Goal: Task Accomplishment & Management: Complete application form

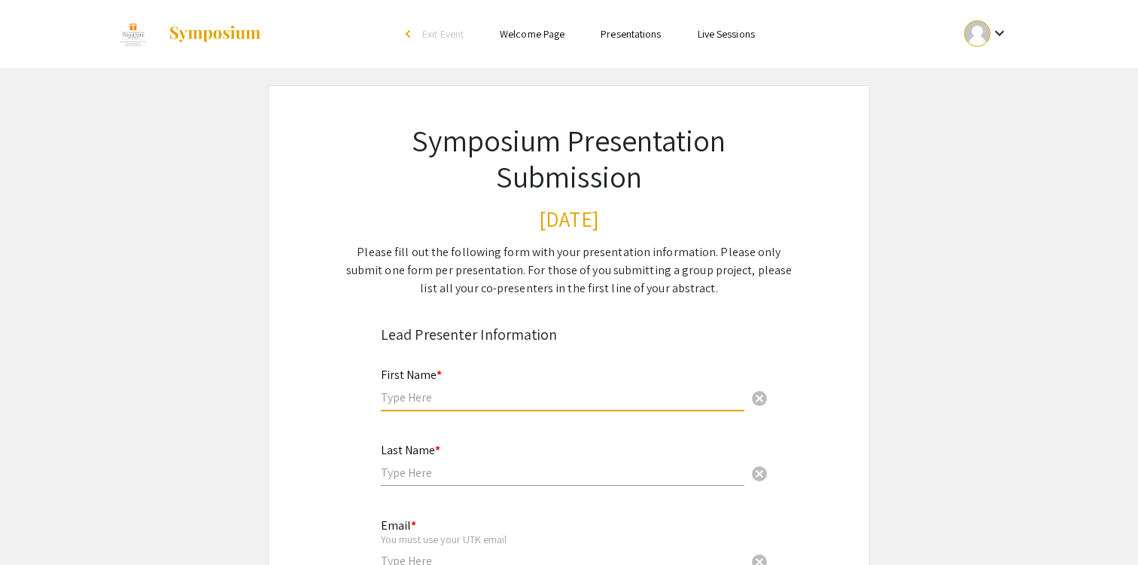
click at [479, 402] on input "text" at bounding box center [563, 397] width 364 height 16
type input "Om"
click at [458, 457] on div "Last Name * cancel" at bounding box center [563, 456] width 364 height 57
click at [450, 480] on input "text" at bounding box center [563, 472] width 364 height 16
type input "[PERSON_NAME]"
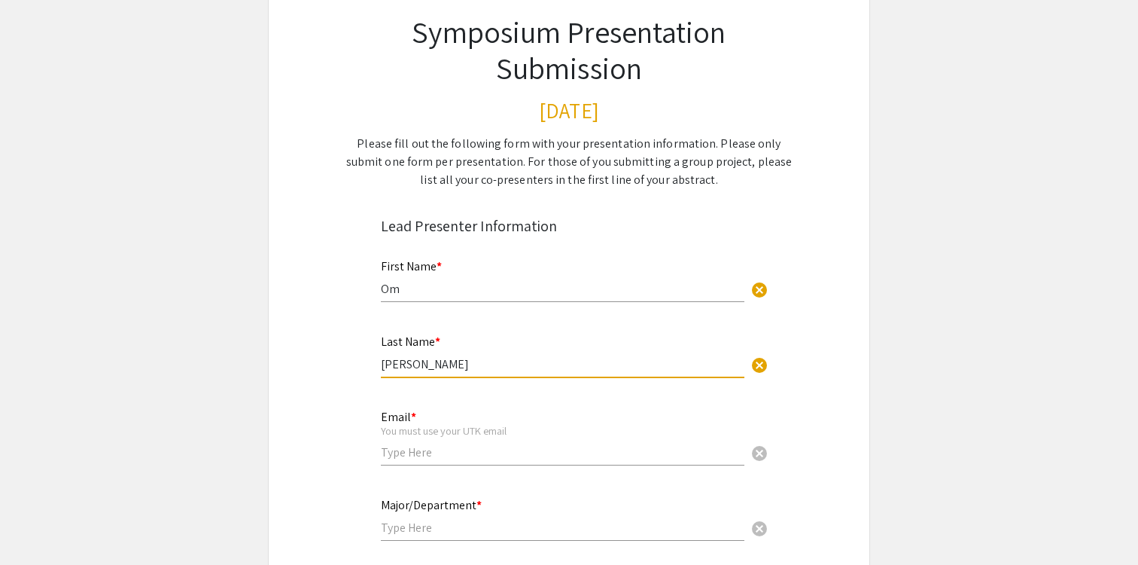
scroll to position [111, 0]
click at [475, 451] on input "email" at bounding box center [563, 450] width 364 height 16
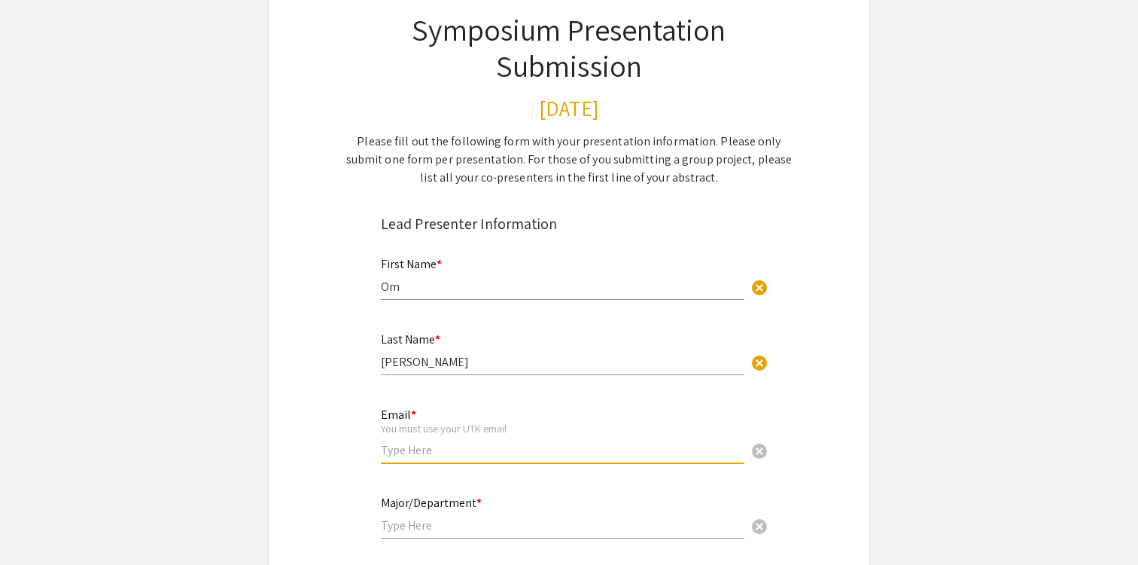
type input "[EMAIL_ADDRESS][DOMAIN_NAME]"
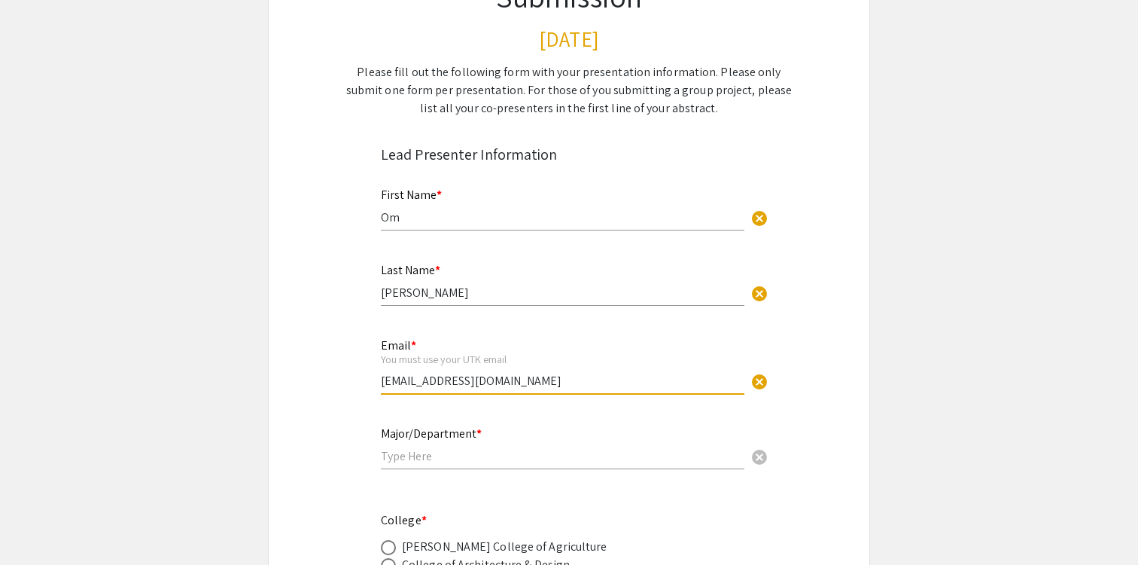
scroll to position [181, 0]
click at [477, 440] on span "*" at bounding box center [479, 432] width 5 height 16
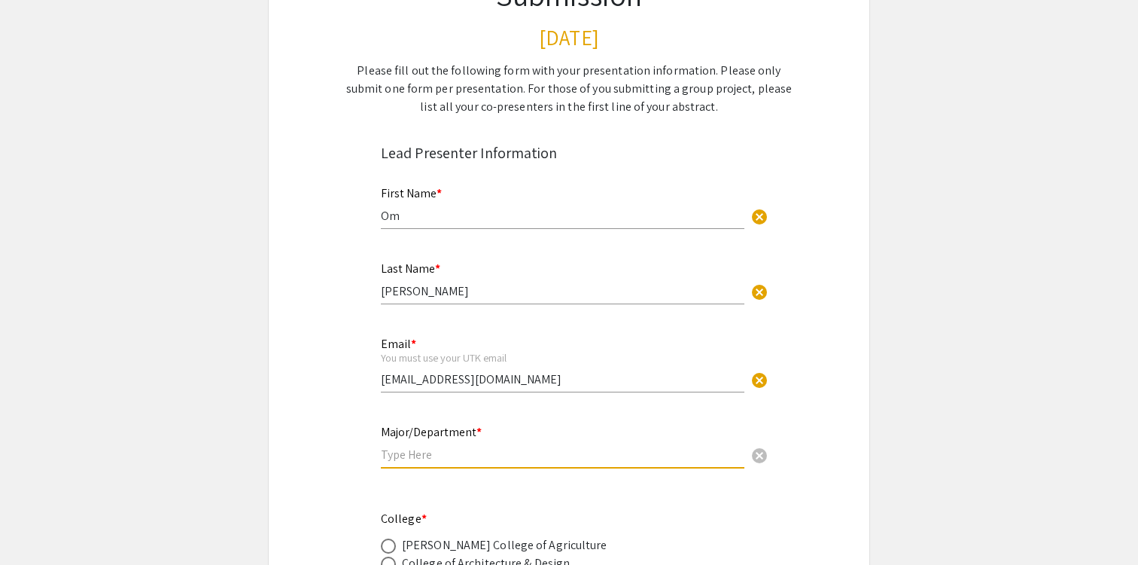
click at [477, 449] on input "text" at bounding box center [563, 454] width 364 height 16
type input "Biological Sciences with a Concentration in Biochemistry and Cellular and Molec…"
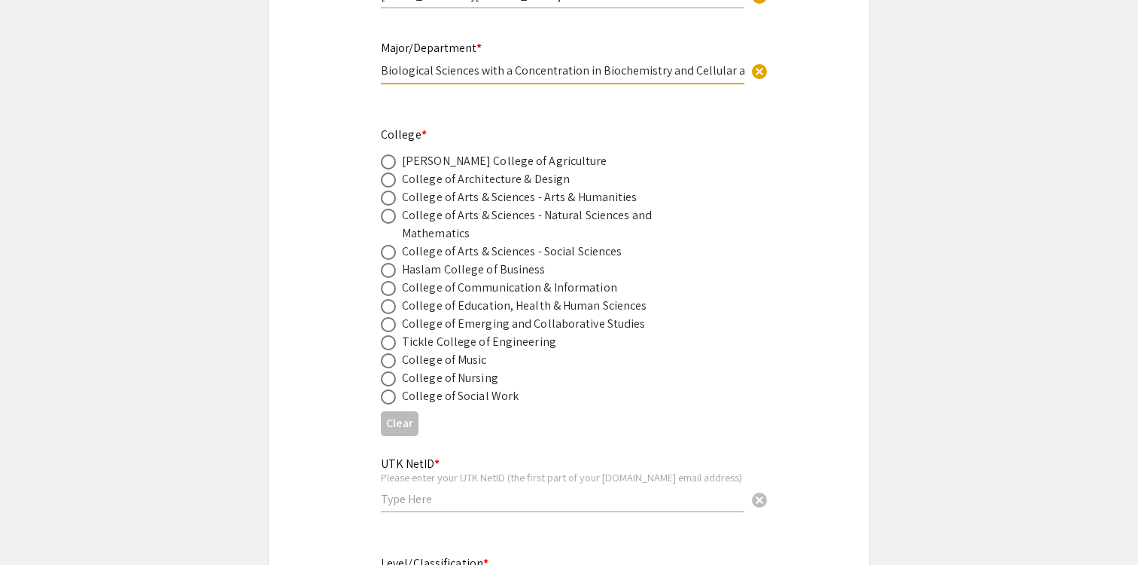
scroll to position [566, 0]
click at [388, 211] on span at bounding box center [388, 215] width 15 height 15
click at [388, 211] on input "radio" at bounding box center [388, 215] width 15 height 15
radio input "true"
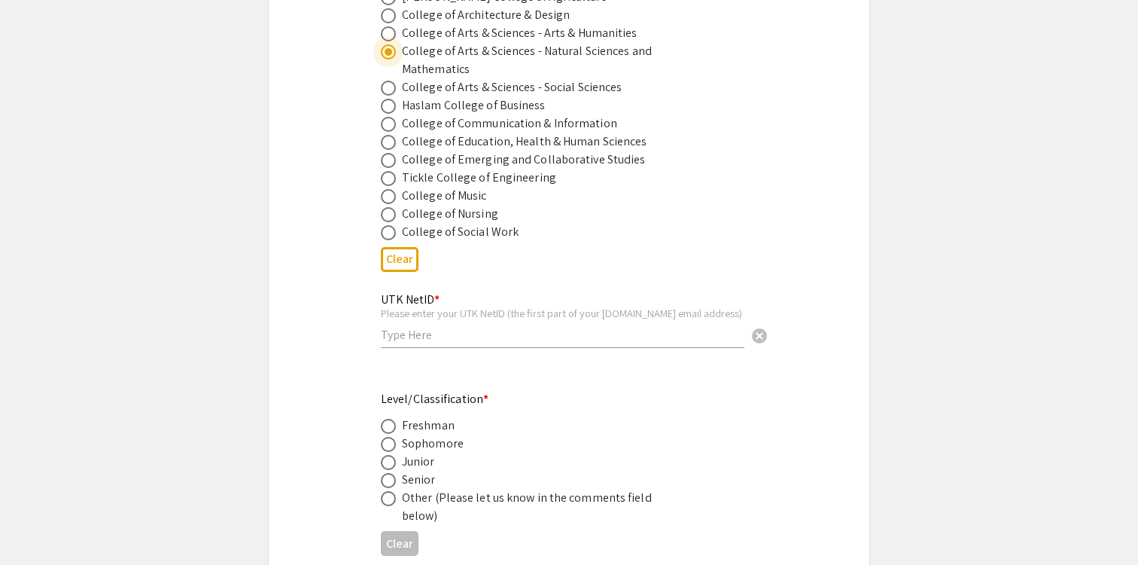
scroll to position [754, 0]
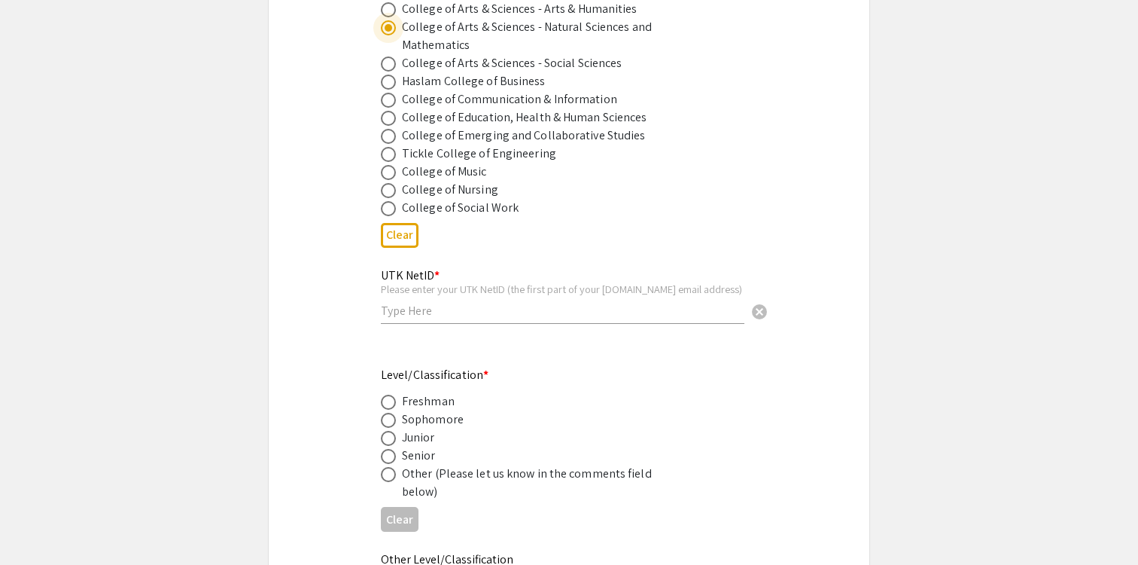
click at [417, 321] on div "UTK NetID * Please enter your UTK NetID (the first part of your [DOMAIN_NAME] e…" at bounding box center [563, 289] width 364 height 70
type input "opatel12"
click at [390, 464] on span at bounding box center [388, 456] width 15 height 15
click at [390, 464] on input "radio" at bounding box center [388, 456] width 15 height 15
radio input "true"
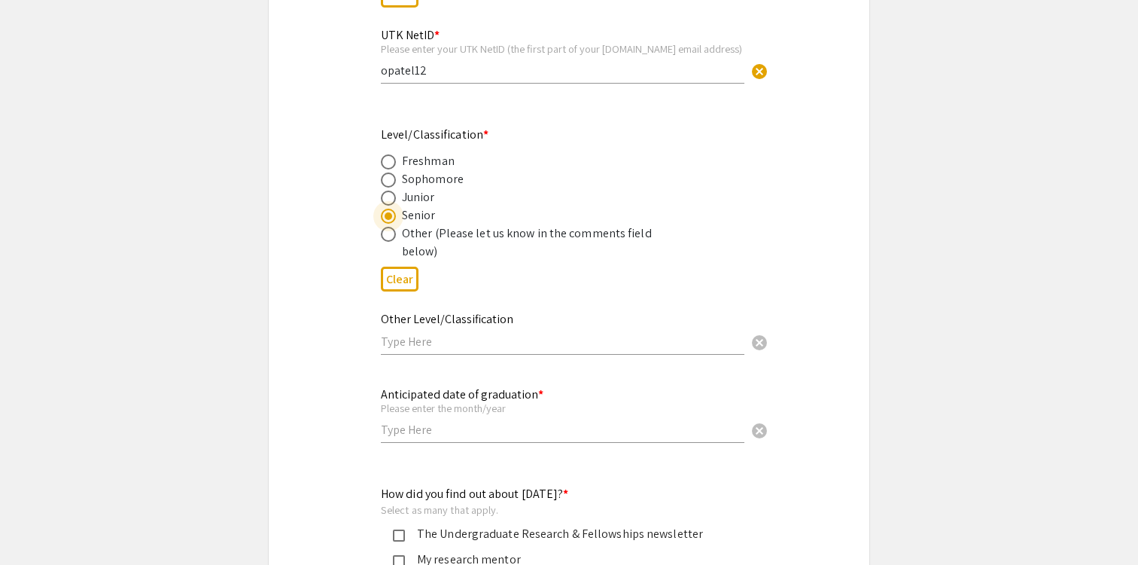
scroll to position [995, 0]
click at [413, 436] on input "text" at bounding box center [563, 428] width 364 height 16
type input "[DATE]"
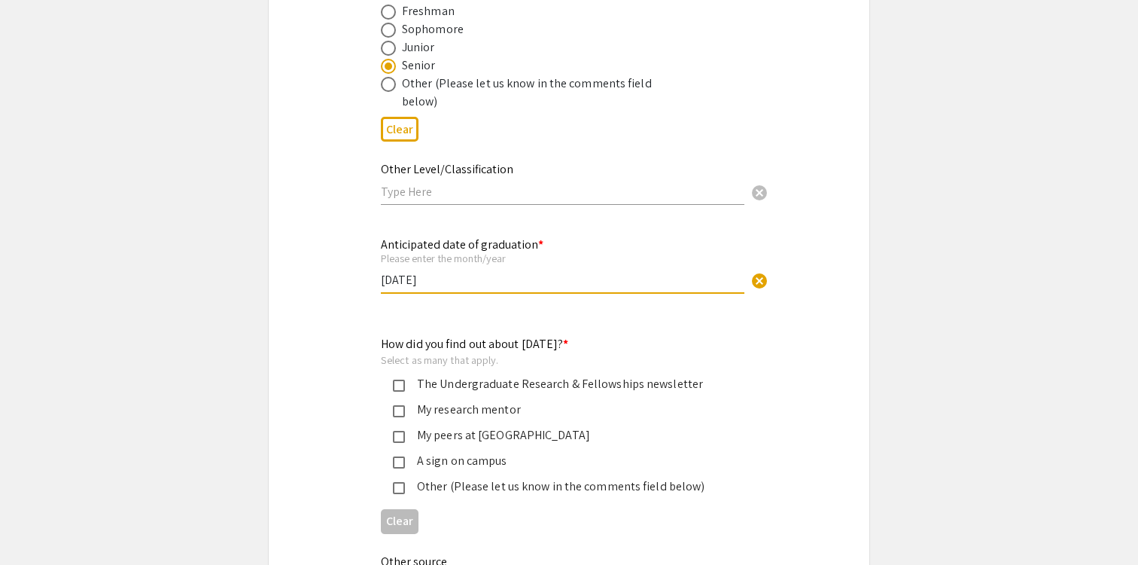
scroll to position [1299, 0]
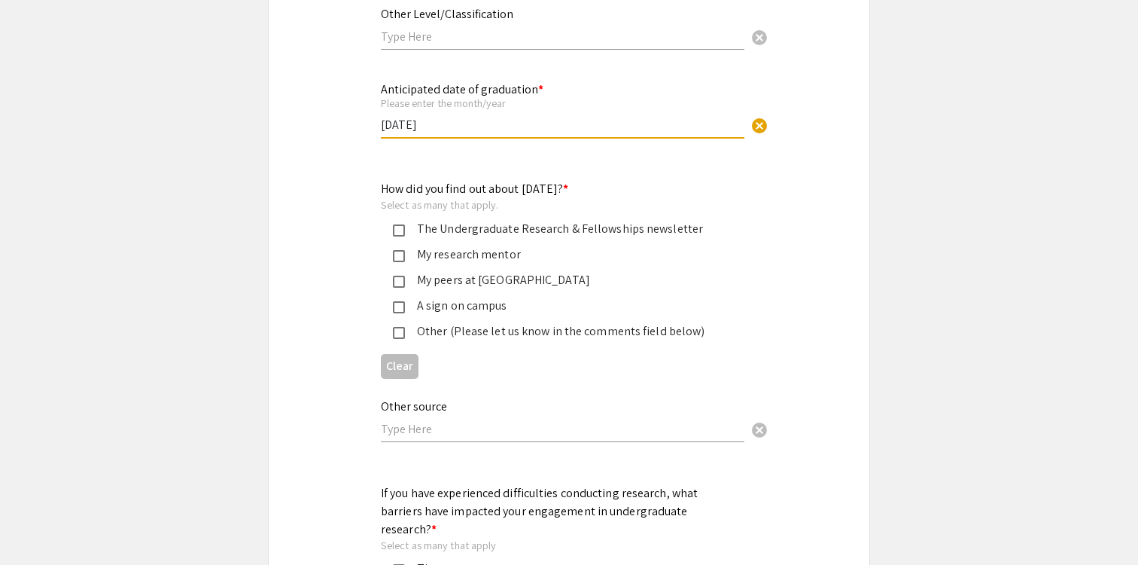
click at [401, 233] on mat-pseudo-checkbox at bounding box center [399, 230] width 12 height 12
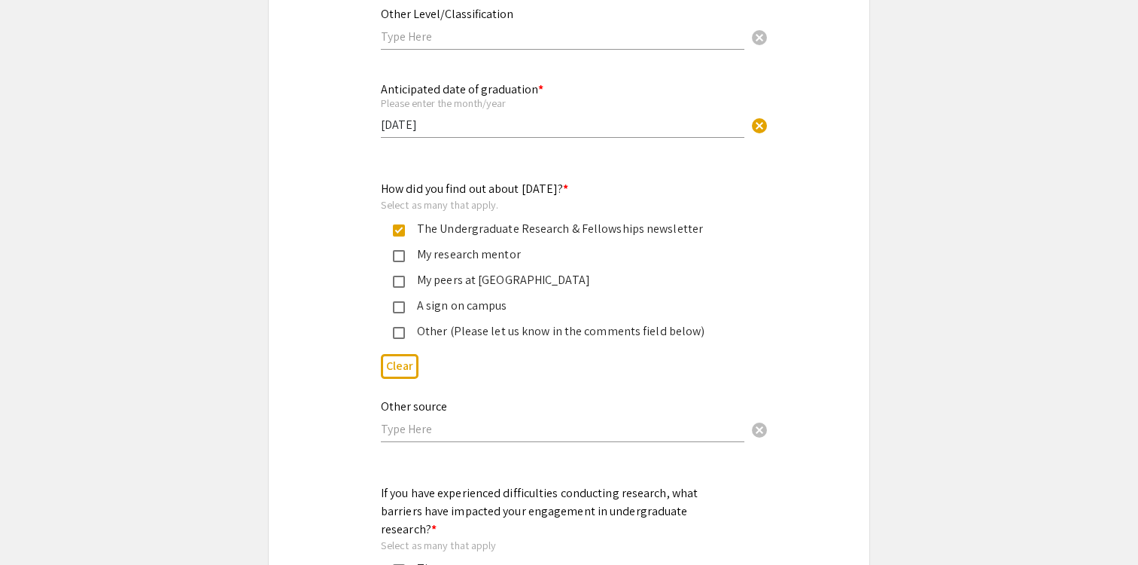
click at [400, 250] on div "My research mentor" at bounding box center [557, 254] width 352 height 18
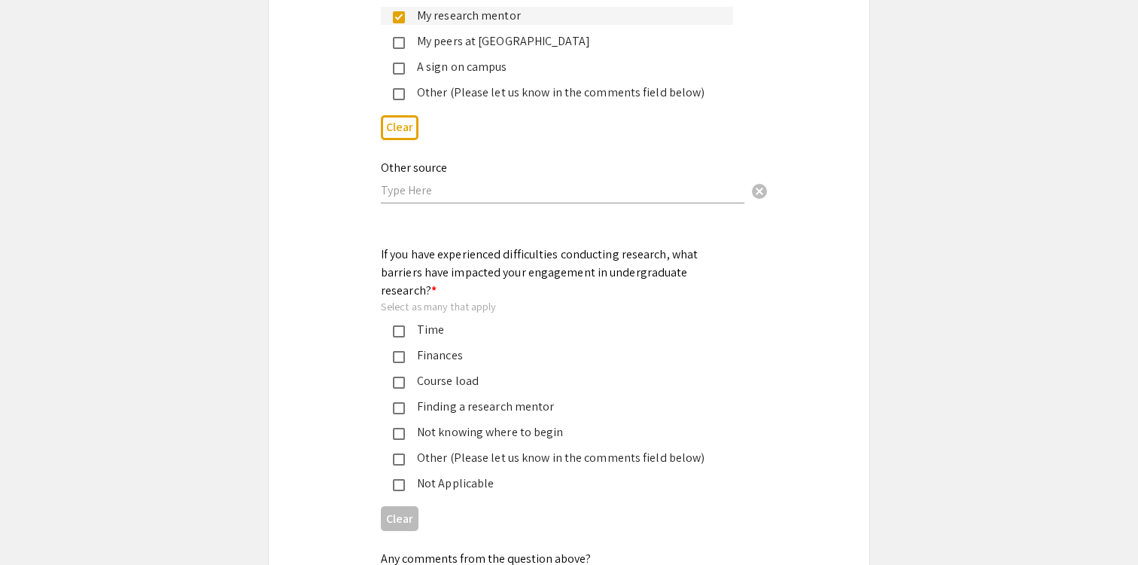
scroll to position [1547, 0]
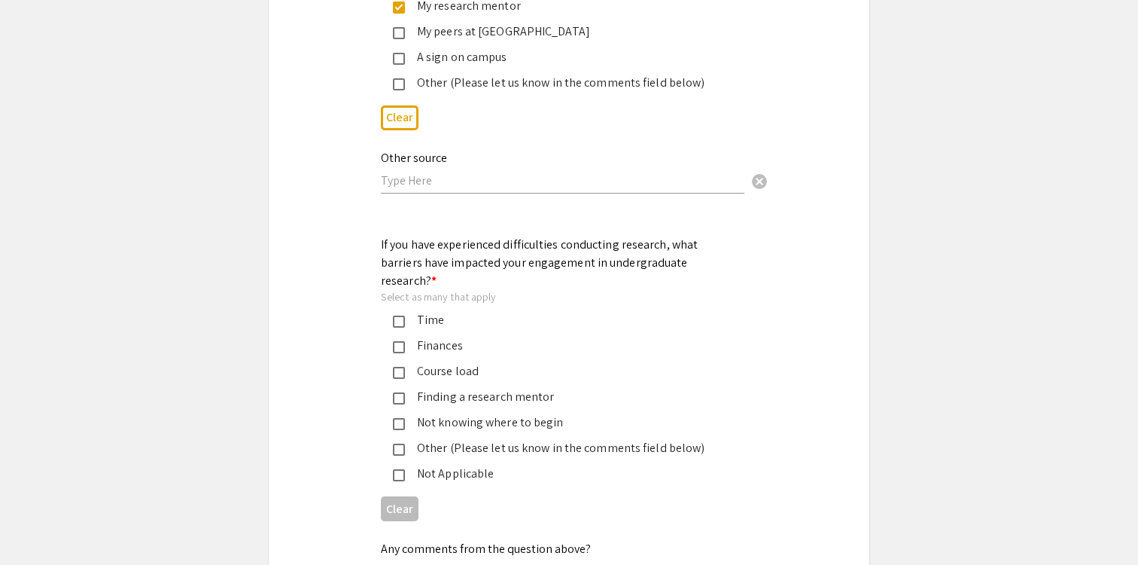
click at [439, 388] on div "Finding a research mentor" at bounding box center [563, 397] width 316 height 18
click at [437, 413] on div "Not knowing where to begin" at bounding box center [563, 422] width 316 height 18
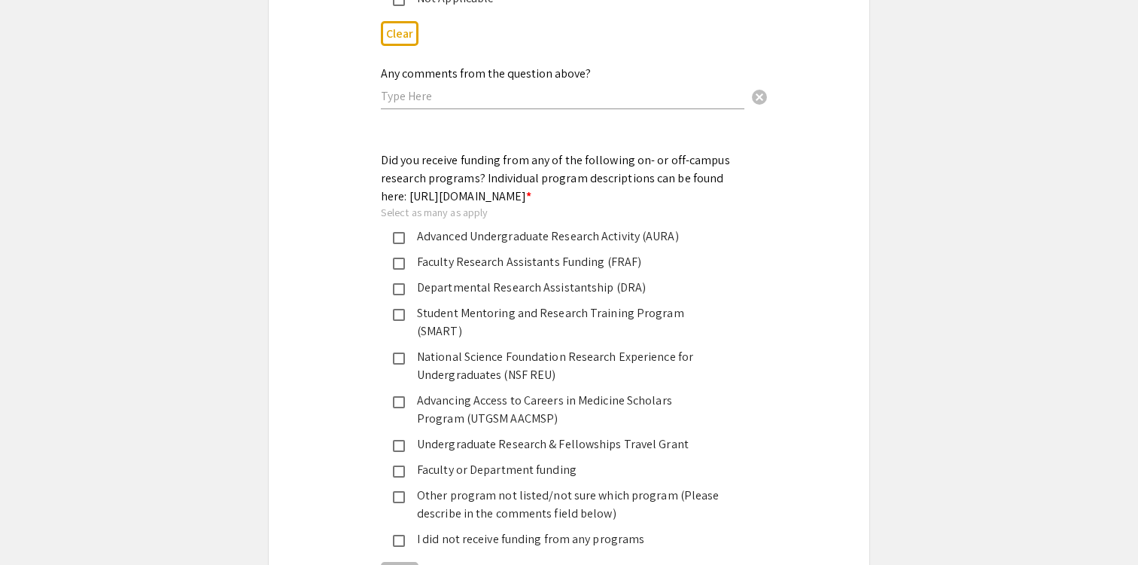
scroll to position [2023, 0]
click at [450, 528] on div "I did not receive funding from any programs" at bounding box center [563, 537] width 316 height 18
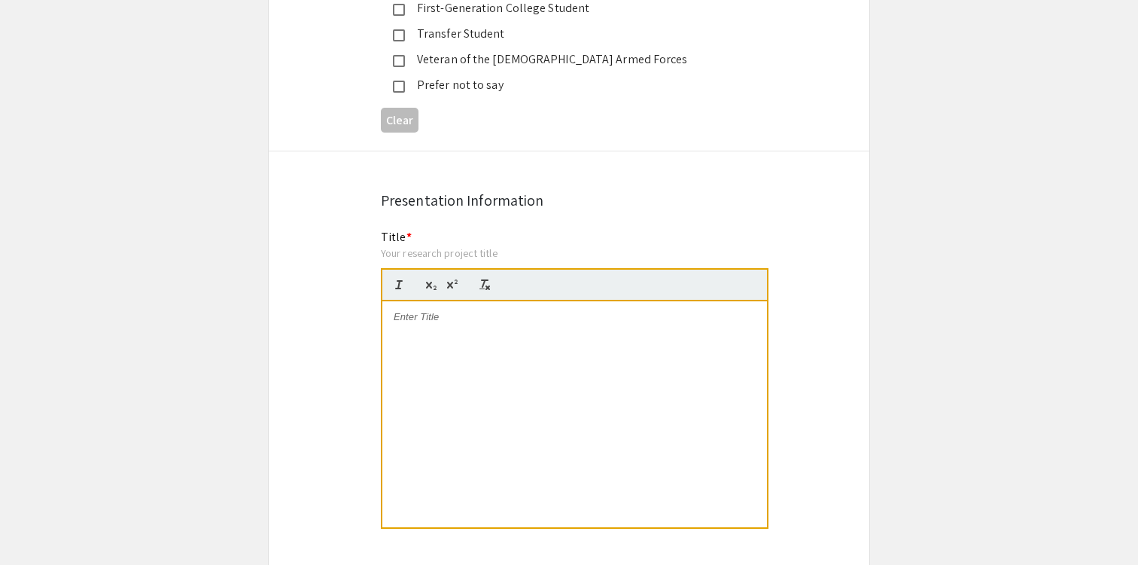
scroll to position [2888, 0]
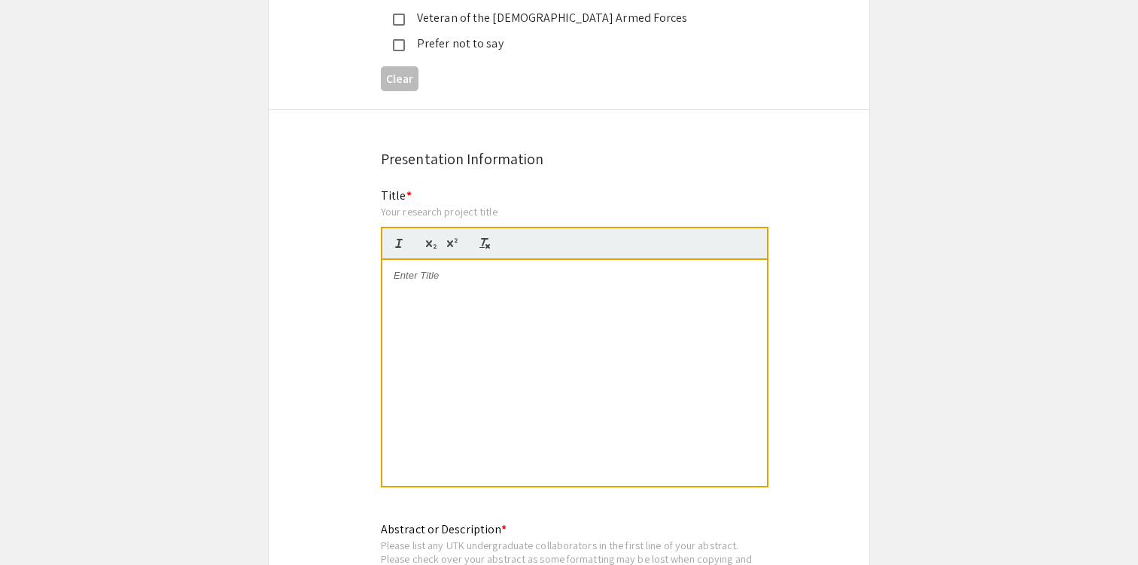
click at [437, 294] on div at bounding box center [574, 373] width 385 height 226
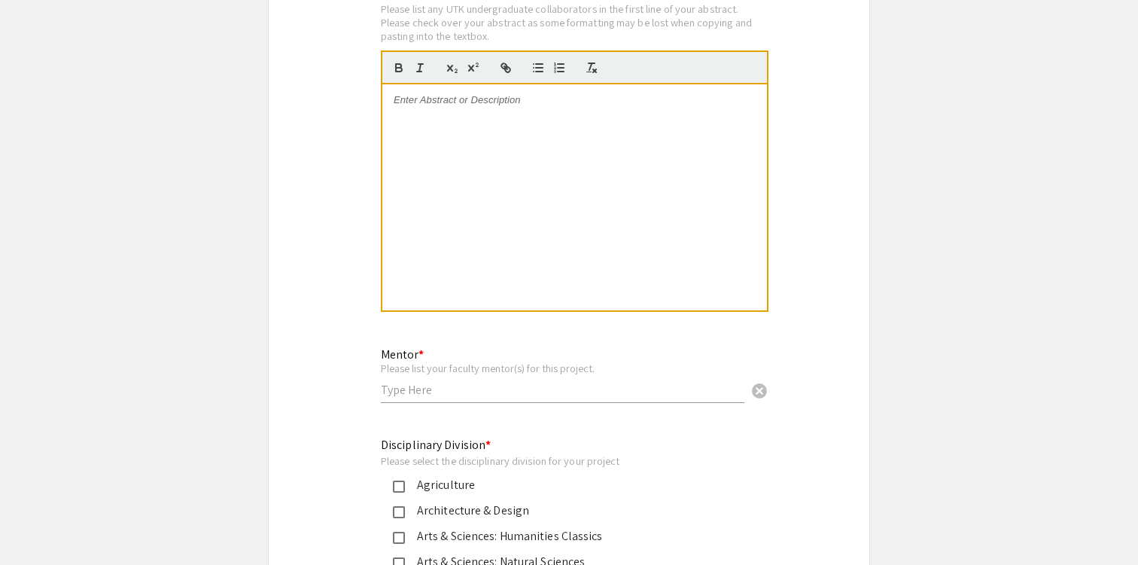
scroll to position [3430, 0]
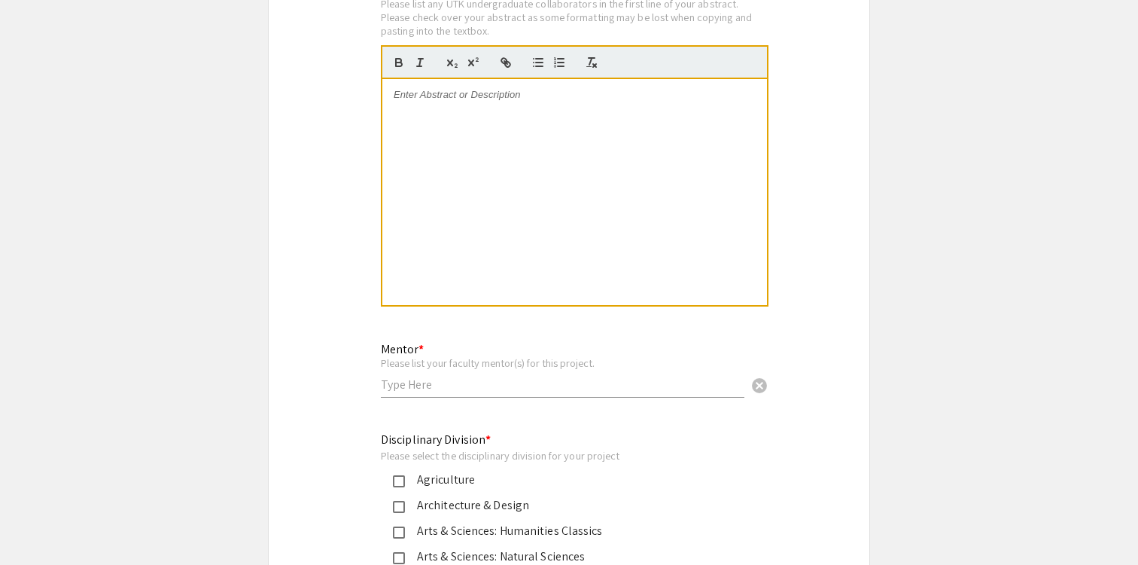
click at [467, 187] on div at bounding box center [574, 192] width 385 height 226
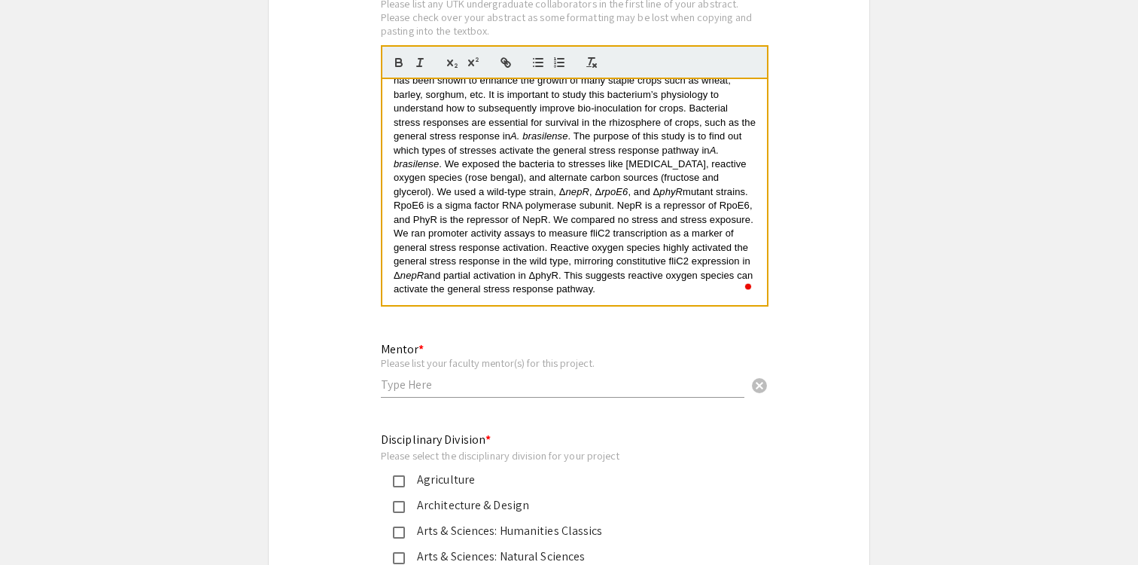
scroll to position [0, 0]
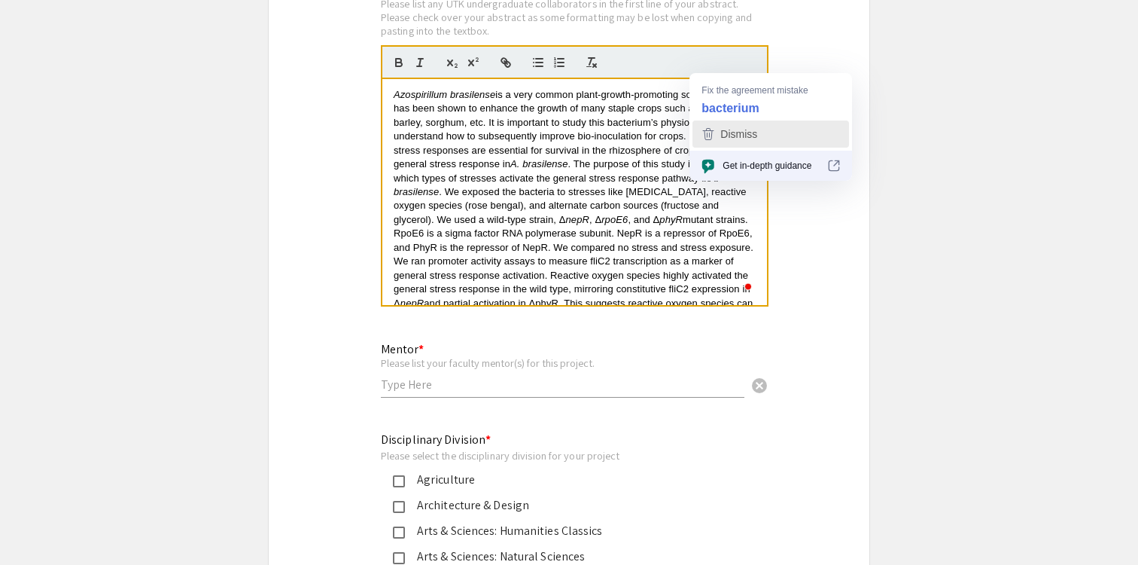
click at [716, 129] on icon "button" at bounding box center [708, 134] width 18 height 18
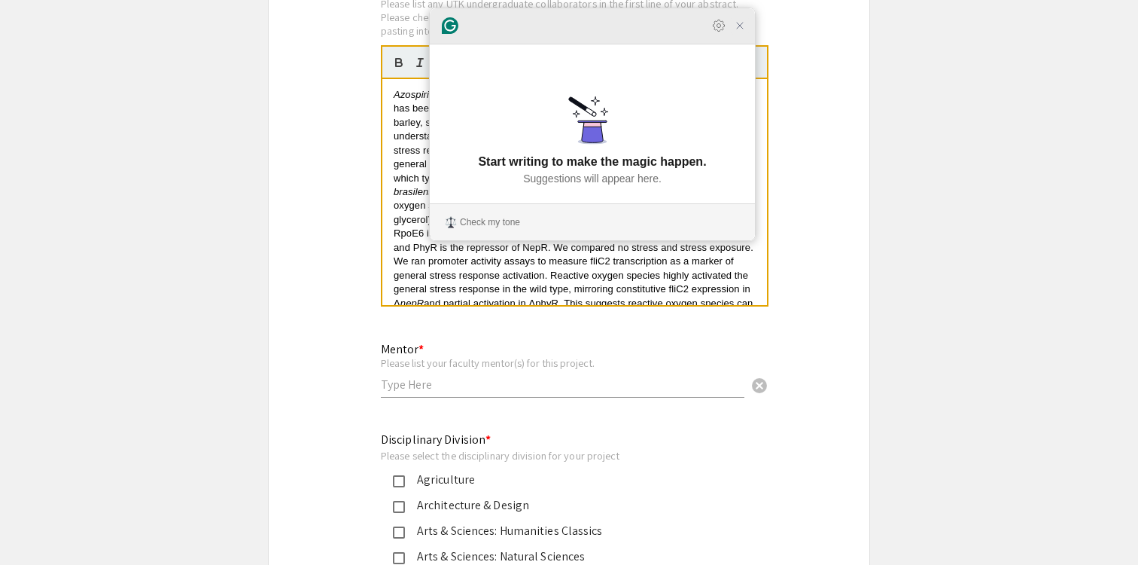
click at [741, 32] on icon "Close Grammarly Assistant" at bounding box center [740, 26] width 12 height 12
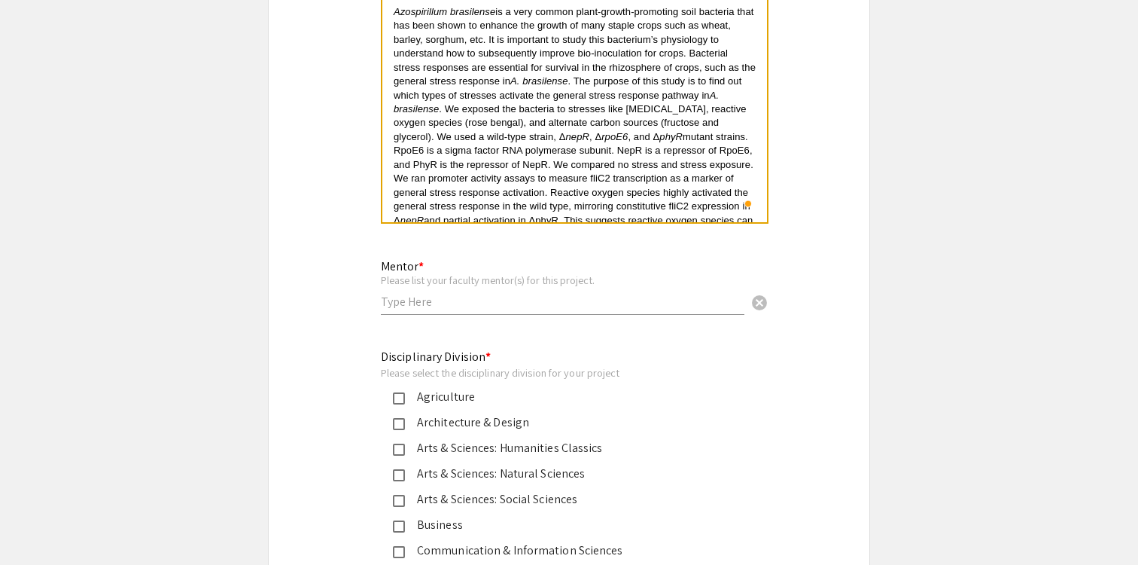
scroll to position [3554, 0]
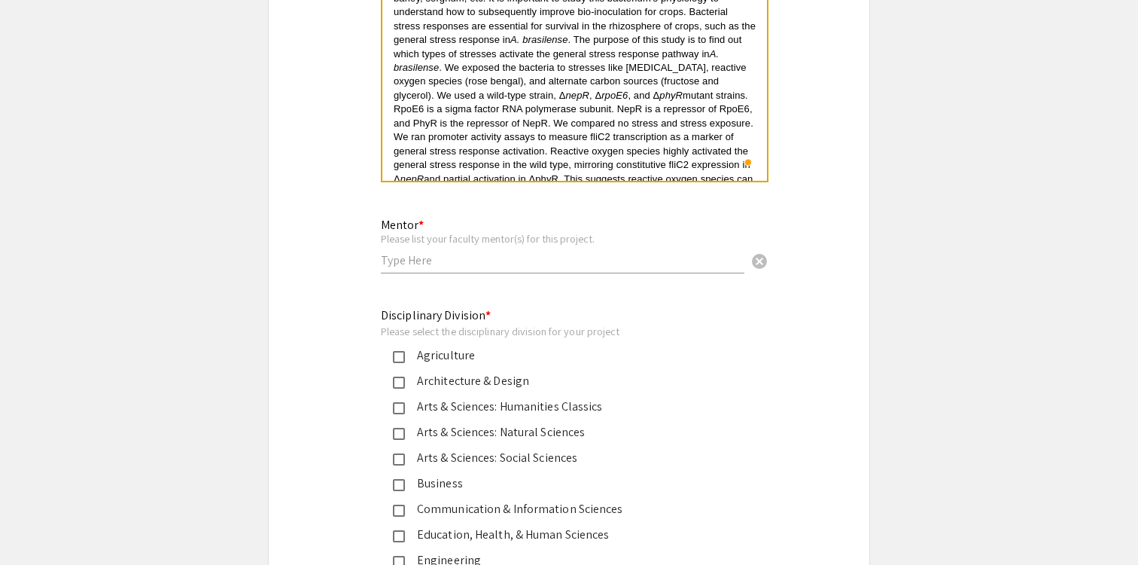
click at [574, 220] on div "Mentor * Please list your faculty mentor(s) for this project. cancel" at bounding box center [563, 238] width 364 height 70
type input "[PERSON_NAME], Mrs. Hahley [PERSON_NAME]"
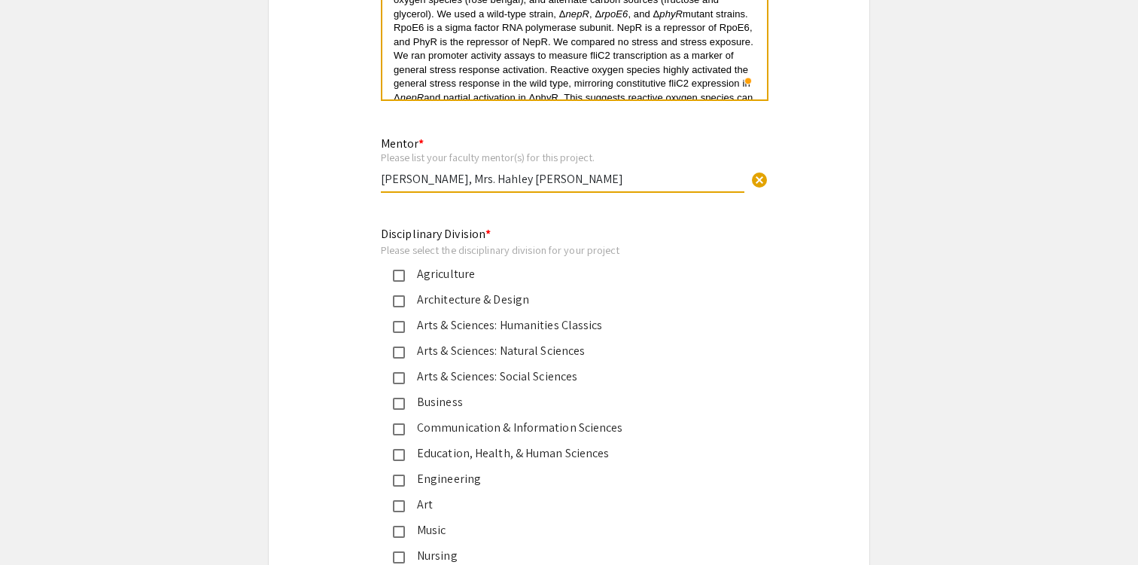
scroll to position [3637, 0]
click at [501, 340] on div "Arts & Sciences: Natural Sciences" at bounding box center [563, 349] width 316 height 18
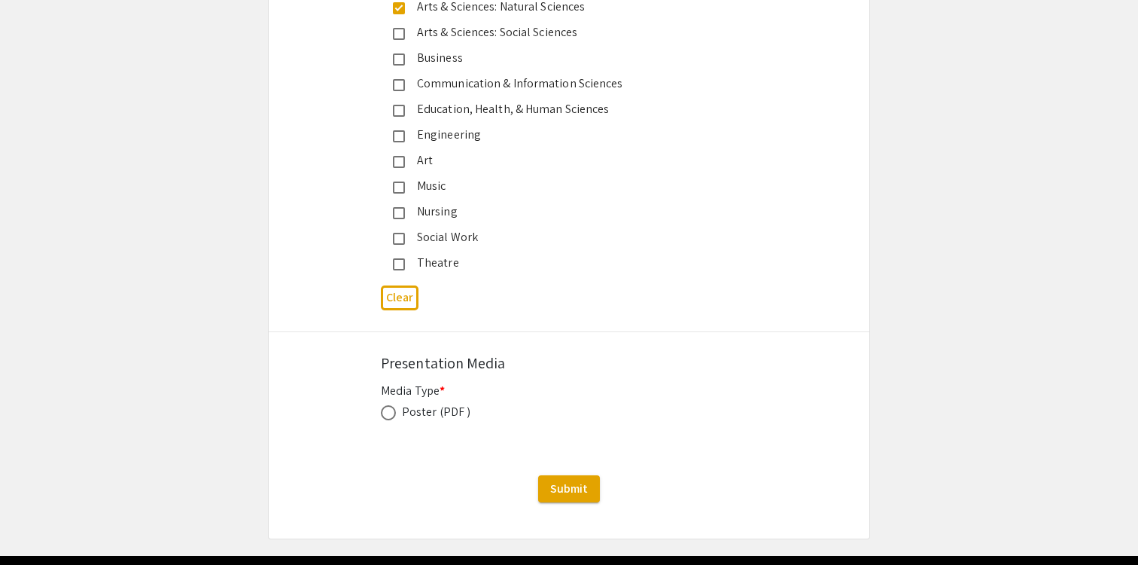
scroll to position [3985, 0]
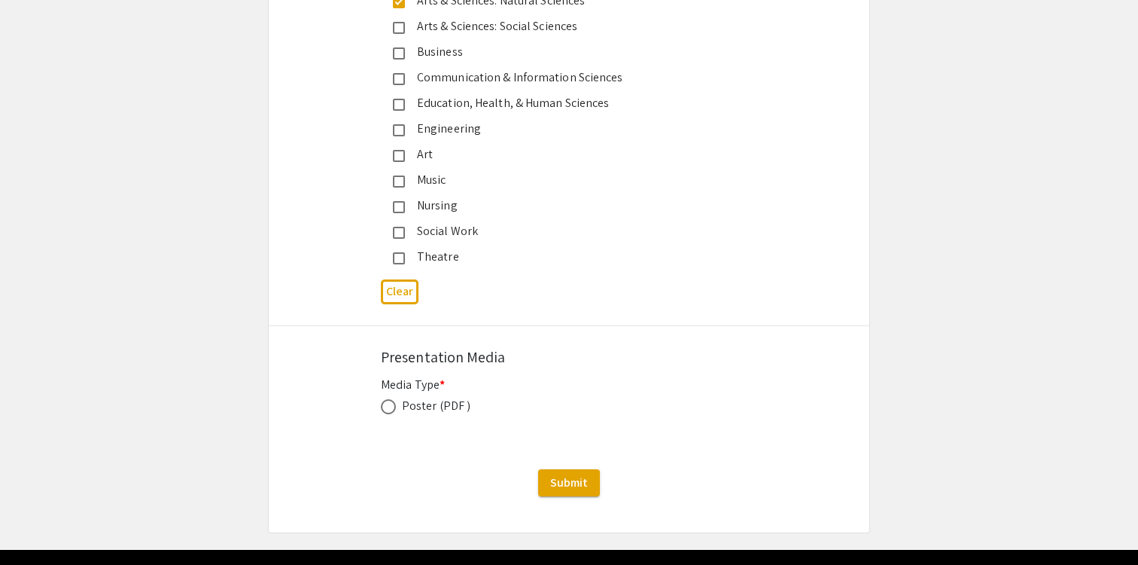
click at [385, 399] on span at bounding box center [388, 406] width 15 height 15
click at [385, 399] on input "radio" at bounding box center [388, 406] width 15 height 15
radio input "true"
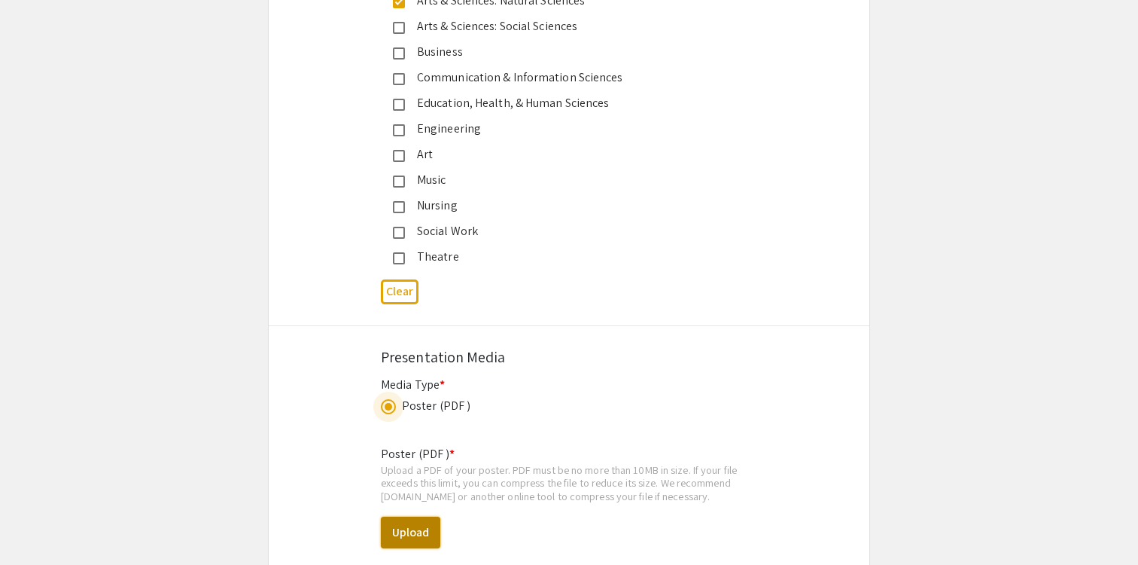
click at [428, 516] on button "Upload" at bounding box center [410, 532] width 59 height 32
type input "0"
select select "custom"
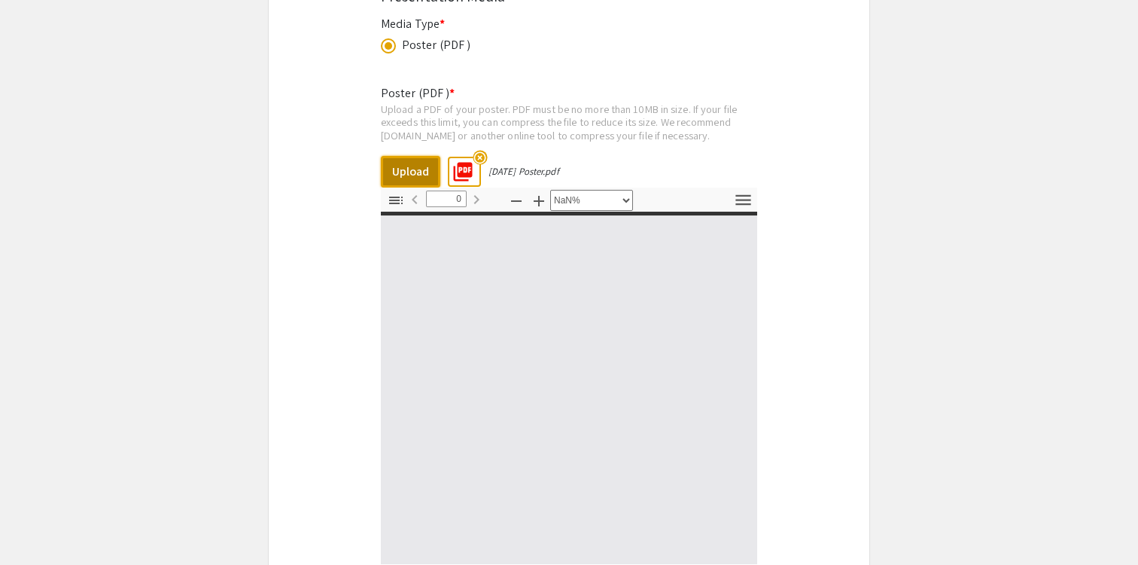
type input "1"
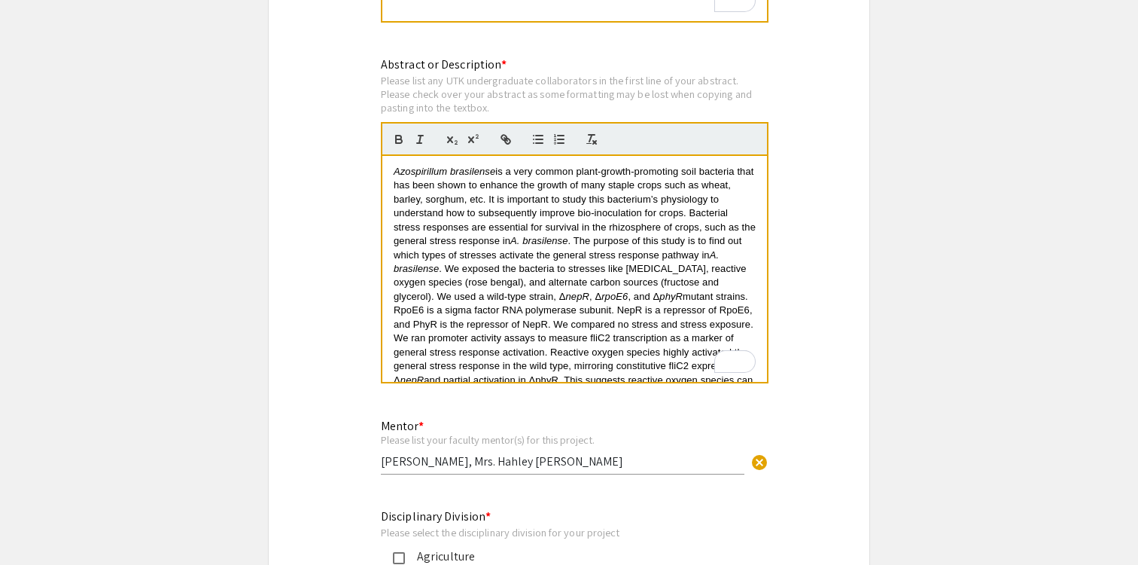
scroll to position [3251, 0]
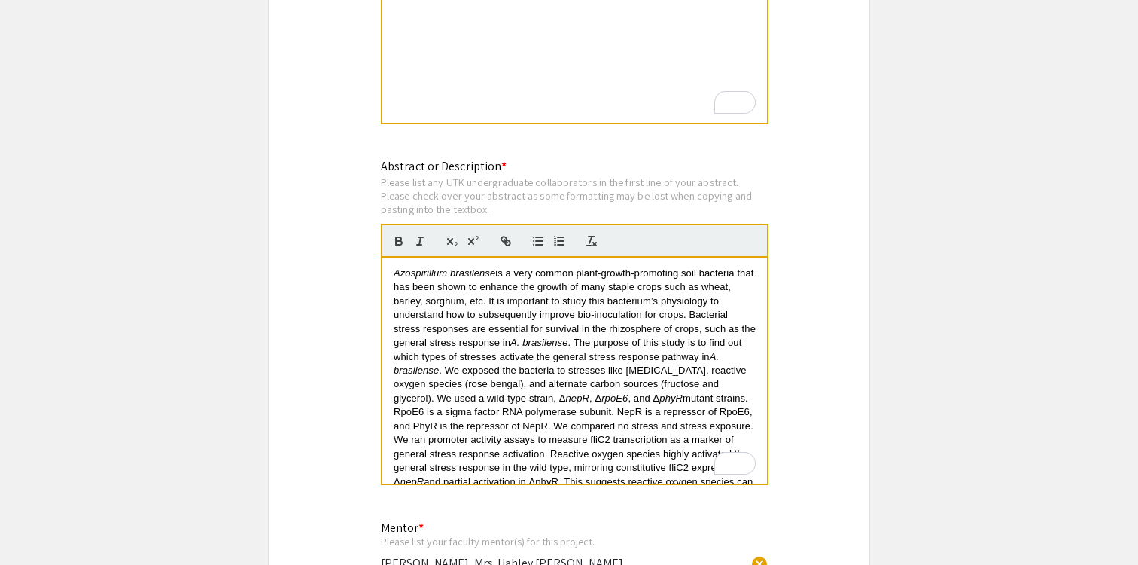
select select "auto"
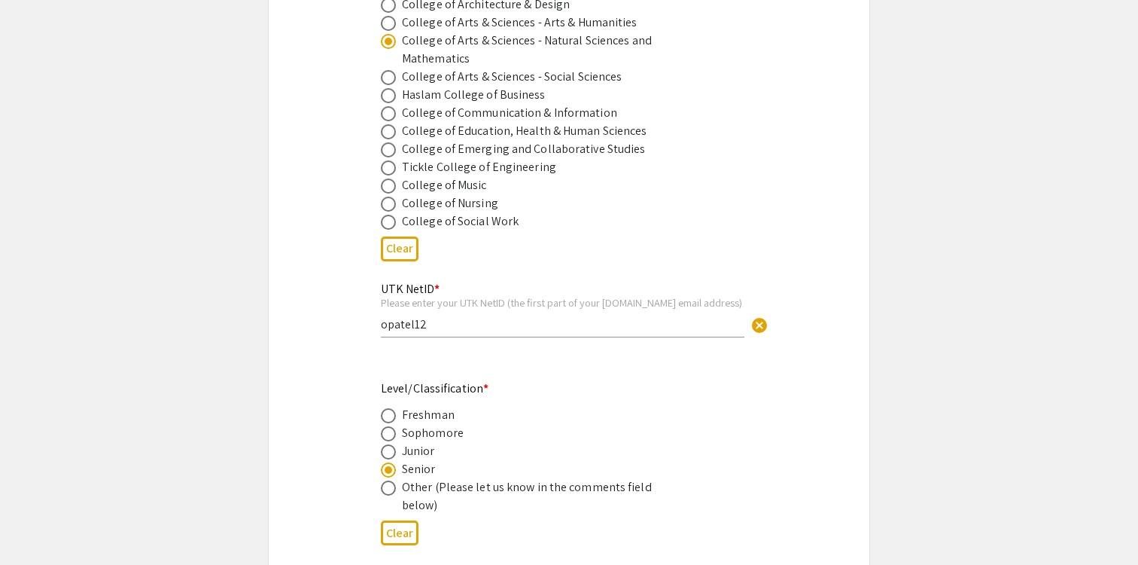
scroll to position [0, 0]
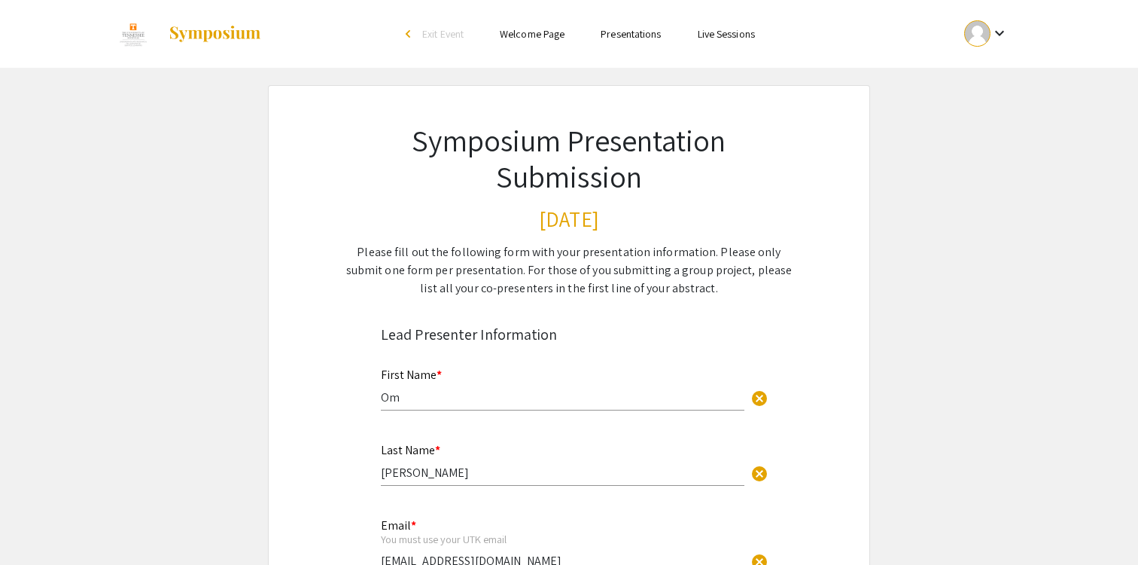
click at [756, 346] on div "Lead Presenter Information" at bounding box center [569, 334] width 376 height 38
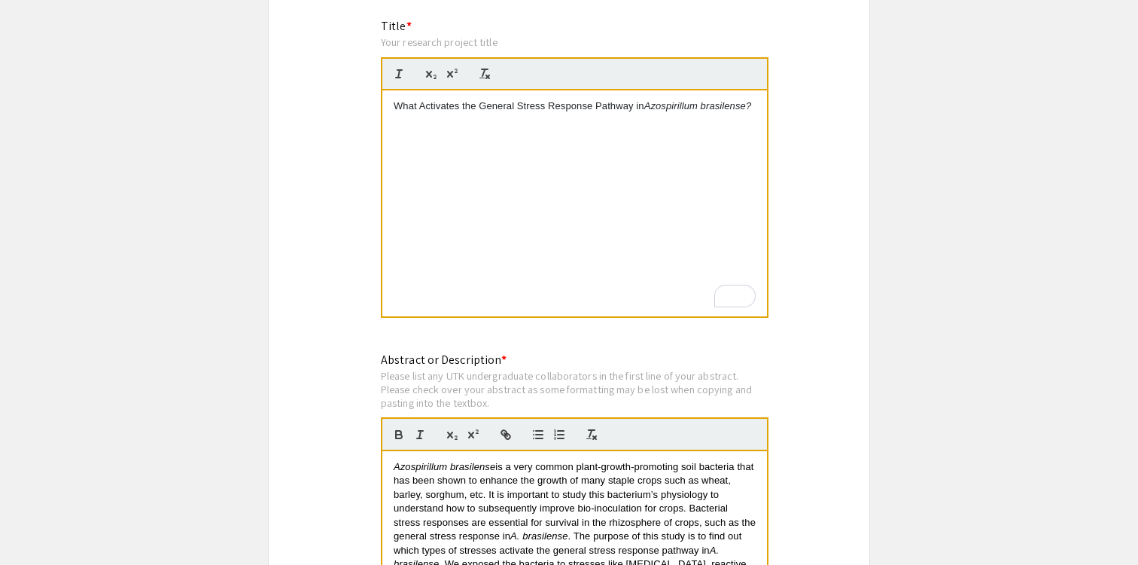
scroll to position [3062, 0]
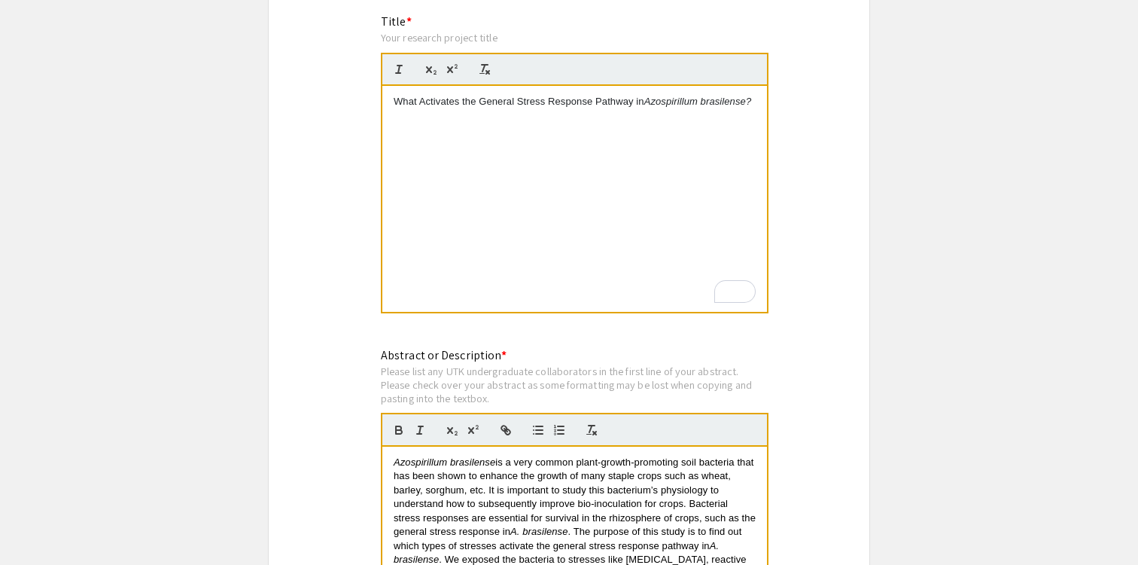
click at [465, 95] on p "What Activates the General Stress Response Pathway in [GEOGRAPHIC_DATA] brasile…" at bounding box center [575, 102] width 362 height 14
click at [766, 151] on div "What Activates The General Stress Response Pathway in [GEOGRAPHIC_DATA] brasile…" at bounding box center [574, 199] width 385 height 226
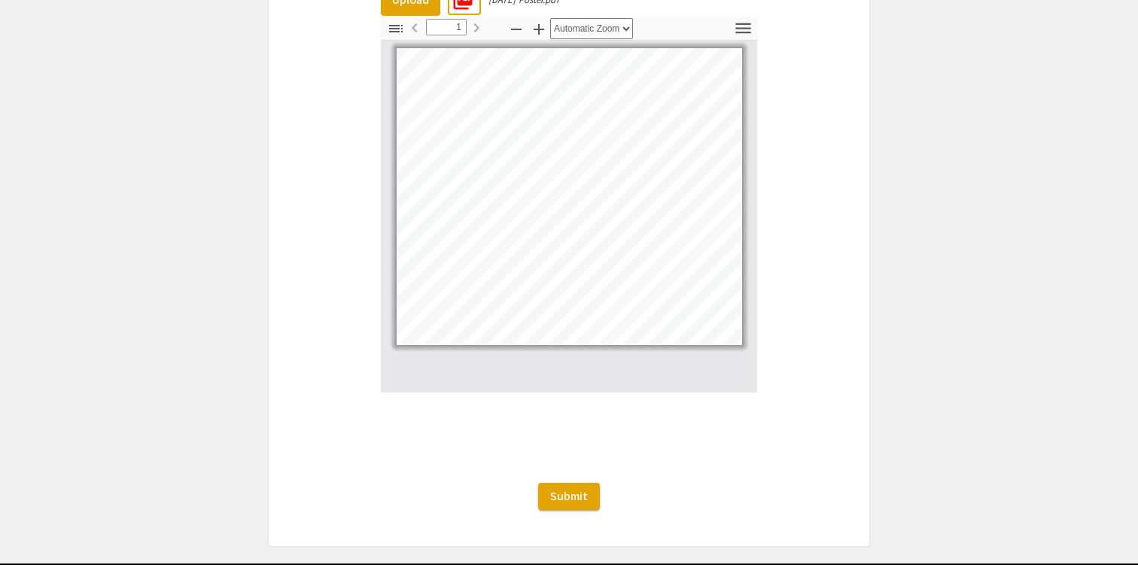
scroll to position [4547, 0]
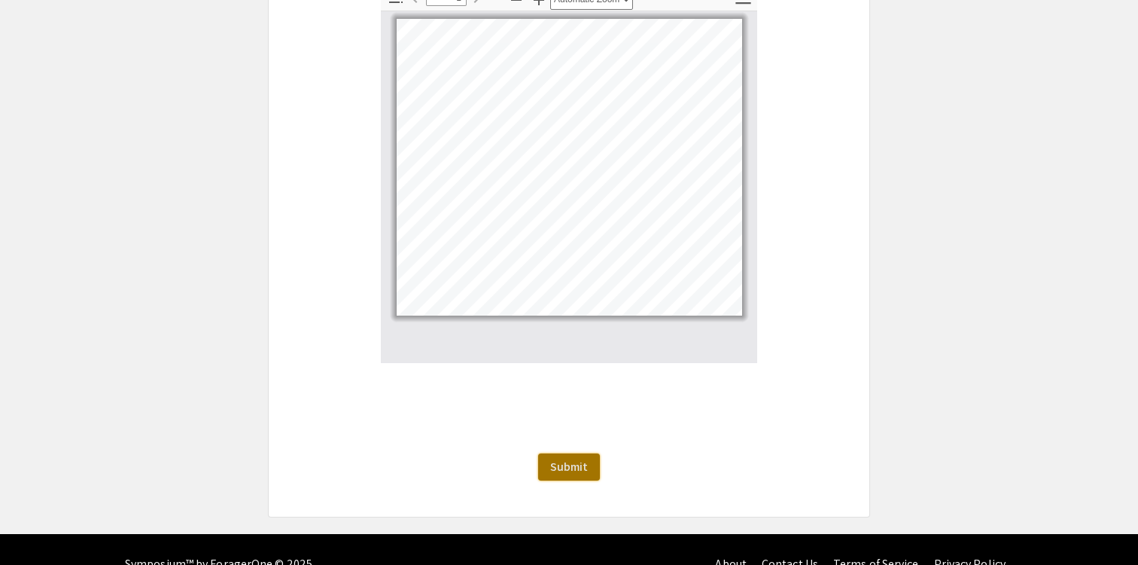
click at [561, 453] on button "Submit" at bounding box center [569, 466] width 62 height 27
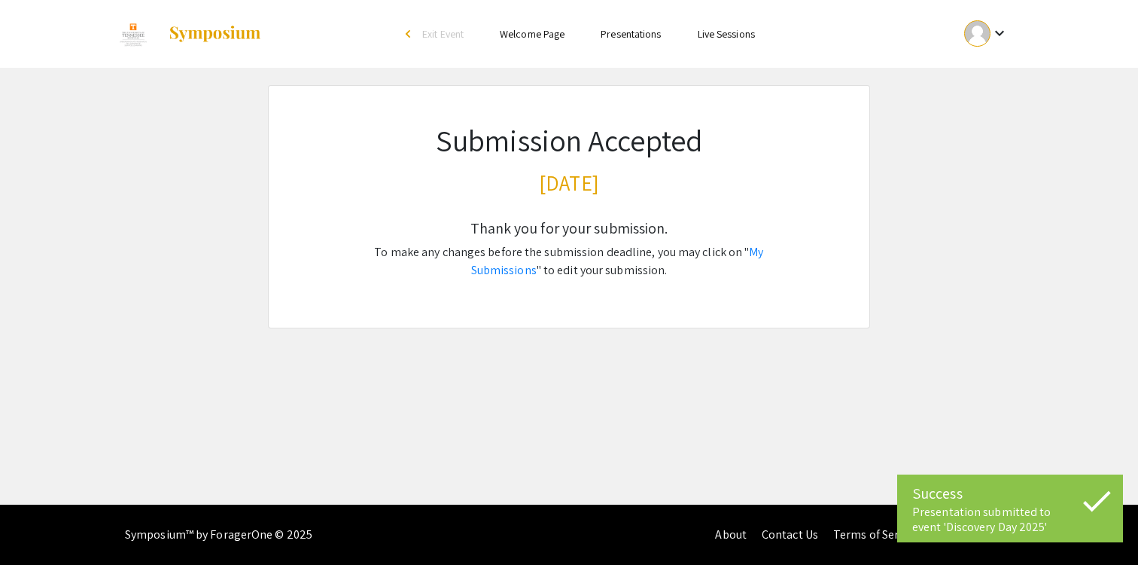
scroll to position [0, 0]
click at [764, 251] on link "My Submissions" at bounding box center [617, 261] width 293 height 34
